Goal: Task Accomplishment & Management: Manage account settings

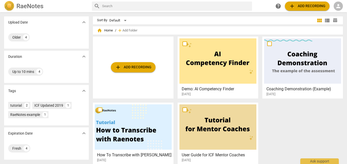
click at [334, 19] on span "table_chart" at bounding box center [334, 20] width 5 height 5
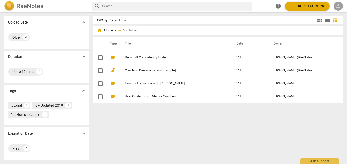
click at [337, 7] on span "person" at bounding box center [338, 6] width 6 height 6
click at [333, 13] on li "Login" at bounding box center [331, 12] width 18 height 12
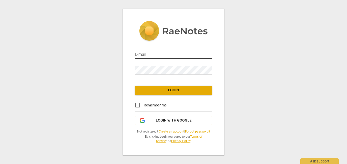
click at [191, 52] on input "email" at bounding box center [173, 54] width 77 height 7
type input "[PERSON_NAME][EMAIL_ADDRESS][DOMAIN_NAME]"
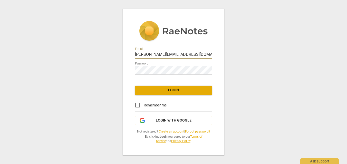
click at [171, 88] on span "Login" at bounding box center [173, 90] width 69 height 5
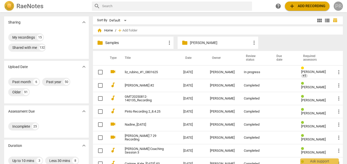
click at [338, 4] on div "PR" at bounding box center [337, 6] width 9 height 9
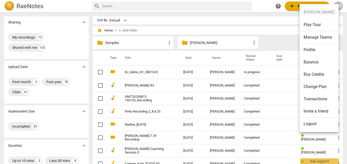
click at [322, 37] on li "Manage Teams" at bounding box center [318, 37] width 39 height 13
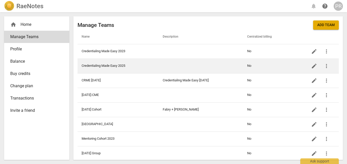
click at [149, 66] on td "Credentialing Made Easy 2025" at bounding box center [117, 66] width 81 height 15
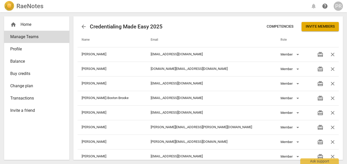
click at [319, 24] on span "Invite members" at bounding box center [319, 26] width 29 height 5
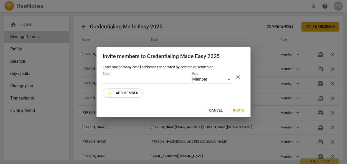
click at [154, 83] on input "email" at bounding box center [146, 79] width 87 height 7
type input "[EMAIL_ADDRESS][DOMAIN_NAME]"
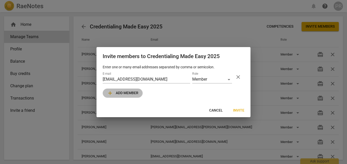
click at [135, 96] on span "add Add member" at bounding box center [122, 93] width 31 height 6
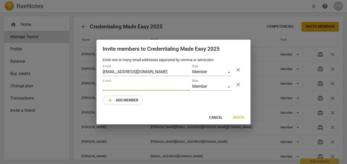
click at [239, 121] on span "Invite" at bounding box center [238, 117] width 11 height 5
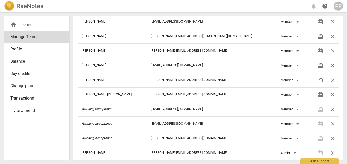
scroll to position [96, 0]
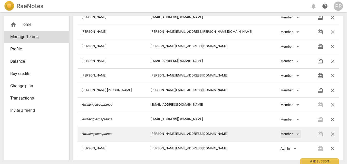
click at [284, 134] on div "Member" at bounding box center [290, 134] width 20 height 8
click at [284, 134] on li "Member" at bounding box center [280, 134] width 23 height 12
click at [106, 134] on icon "Awaiting acceptance" at bounding box center [97, 134] width 31 height 4
